Goal: Task Accomplishment & Management: Use online tool/utility

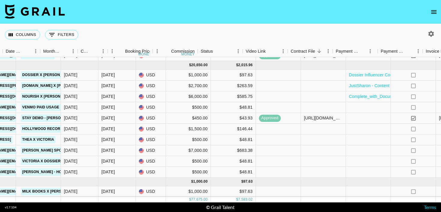
scroll to position [260, 427]
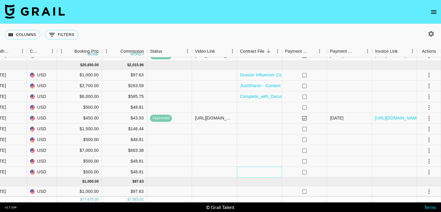
click at [261, 172] on div at bounding box center [259, 172] width 45 height 11
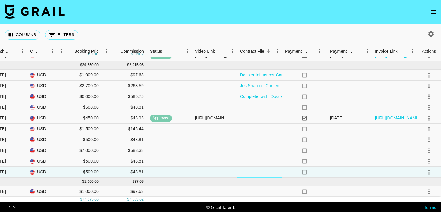
click at [261, 172] on div at bounding box center [259, 172] width 45 height 11
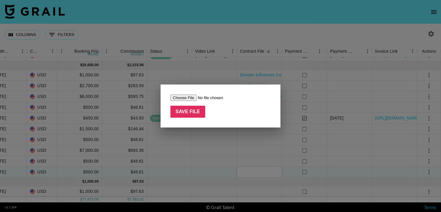
click at [214, 168] on div at bounding box center [220, 106] width 441 height 212
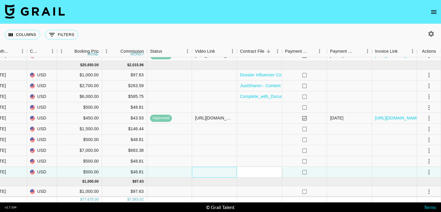
click at [214, 168] on div at bounding box center [214, 172] width 45 height 11
click at [214, 174] on input "text" at bounding box center [214, 172] width 44 height 5
paste input "[URL][DOMAIN_NAME]"
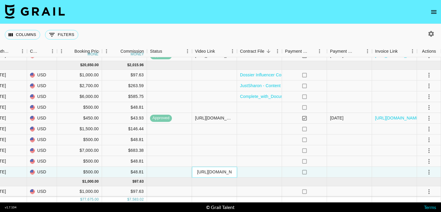
scroll to position [0, 227]
type input "[URL][DOMAIN_NAME]"
click at [427, 168] on button "select merge strategy" at bounding box center [429, 172] width 10 height 10
click at [423, 159] on div "Approve" at bounding box center [416, 159] width 18 height 7
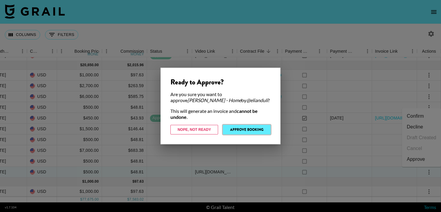
click at [259, 130] on button "Approve Booking" at bounding box center [247, 130] width 48 height 10
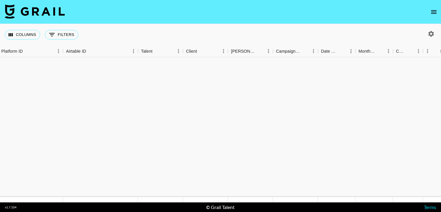
scroll to position [0, 61]
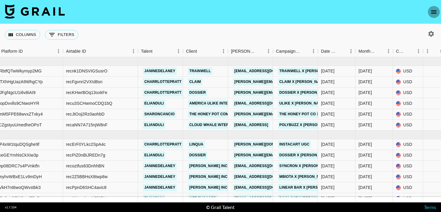
click at [435, 15] on icon "open drawer" at bounding box center [433, 11] width 7 height 7
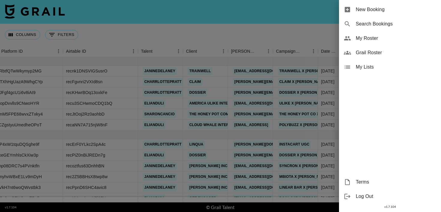
click at [296, 41] on div at bounding box center [220, 106] width 441 height 212
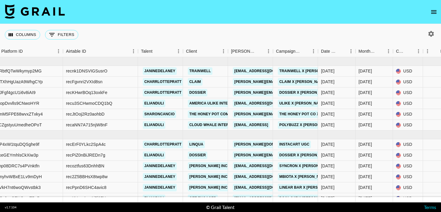
click at [429, 34] on icon "button" at bounding box center [431, 34] width 6 height 6
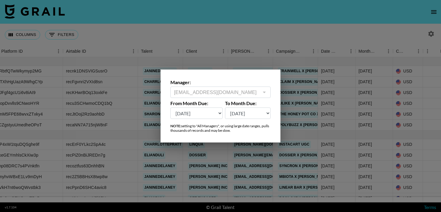
click at [214, 112] on select "[DATE] Sep '[DATE] [DATE] '[DATE] May '[DATE] Mar '[DATE] Jan '[DATE] Nov '[DAT…" at bounding box center [196, 113] width 52 height 11
select select "[DATE]"
click at [170, 108] on select "[DATE] Sep '[DATE] [DATE] '[DATE] May '[DATE] Mar '[DATE] Jan '[DATE] Nov '[DAT…" at bounding box center [196, 113] width 52 height 11
click at [244, 21] on div at bounding box center [220, 106] width 441 height 212
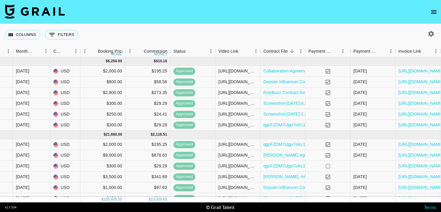
scroll to position [0, 405]
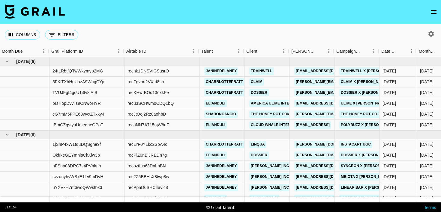
scroll to position [0, 4]
